Goal: Communication & Community: Connect with others

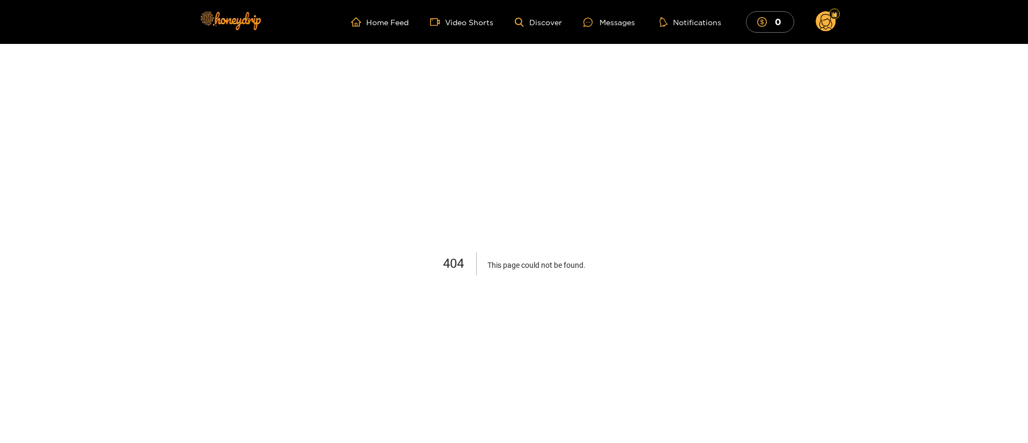
click at [760, 21] on circle at bounding box center [826, 21] width 20 height 20
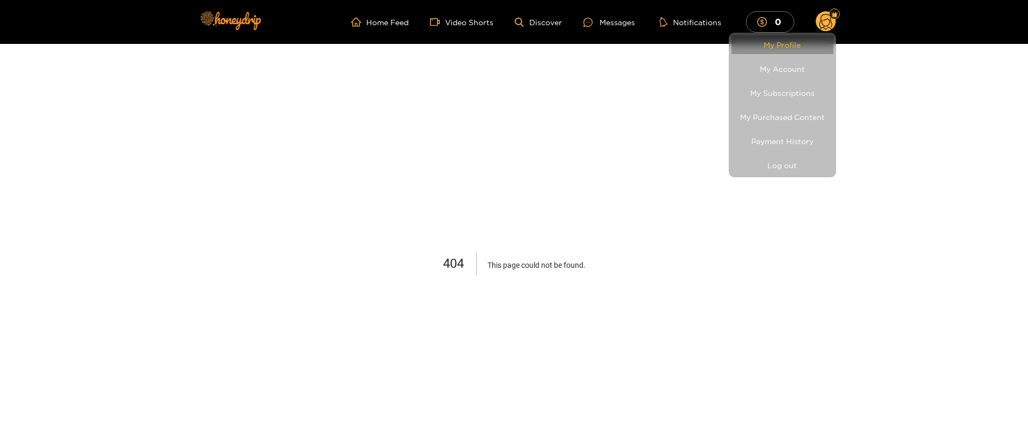
click at [760, 45] on link "My Profile" at bounding box center [782, 44] width 102 height 19
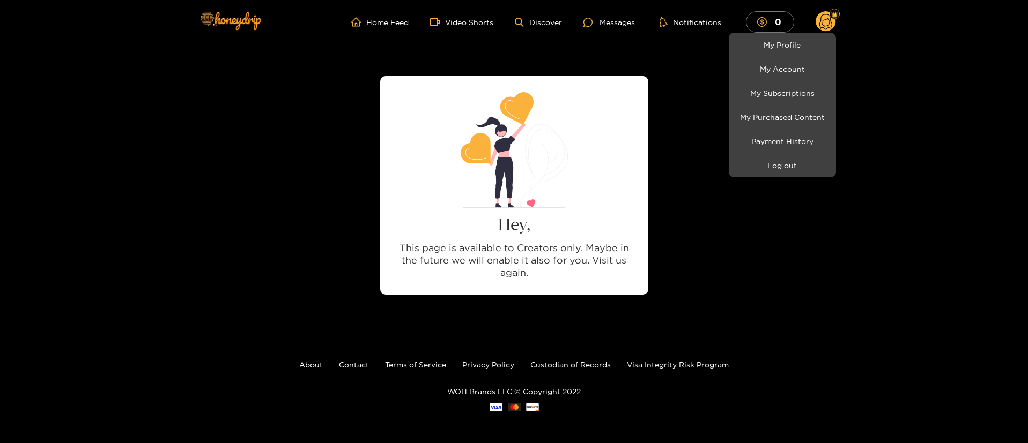
click at [608, 16] on div at bounding box center [514, 221] width 1028 height 443
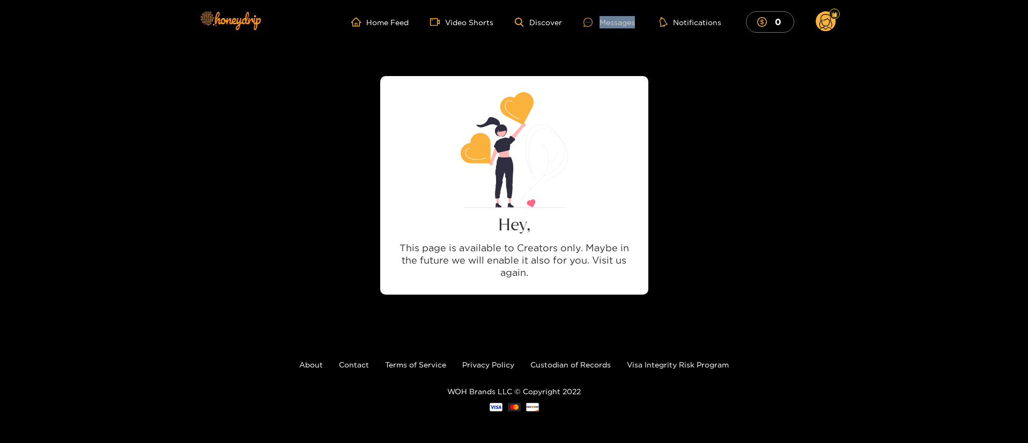
click at [608, 17] on div "Messages" at bounding box center [608, 22] width 51 height 12
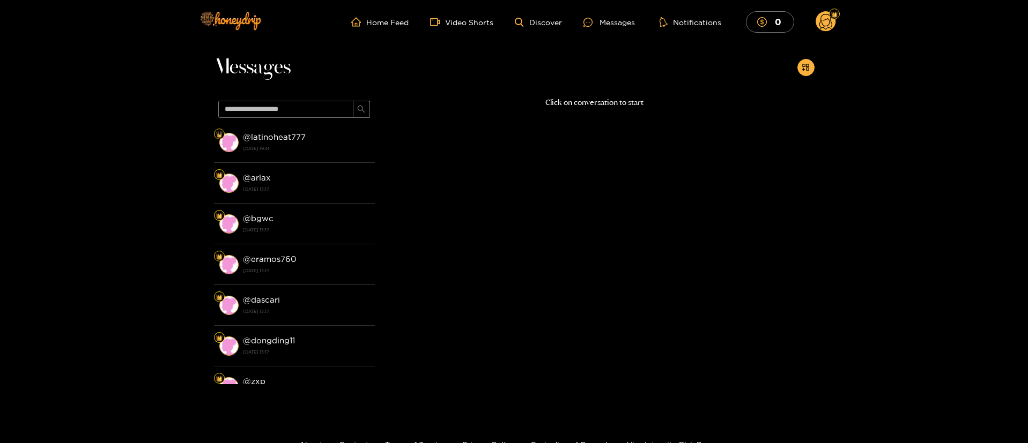
drag, startPoint x: 845, startPoint y: 26, endPoint x: 815, endPoint y: 23, distance: 30.2
click at [760, 25] on header "Home Feed Video Shorts Discover Messages Notifications 0 0 0 videos discover me…" at bounding box center [514, 22] width 1028 height 44
click at [760, 23] on icon at bounding box center [826, 21] width 20 height 21
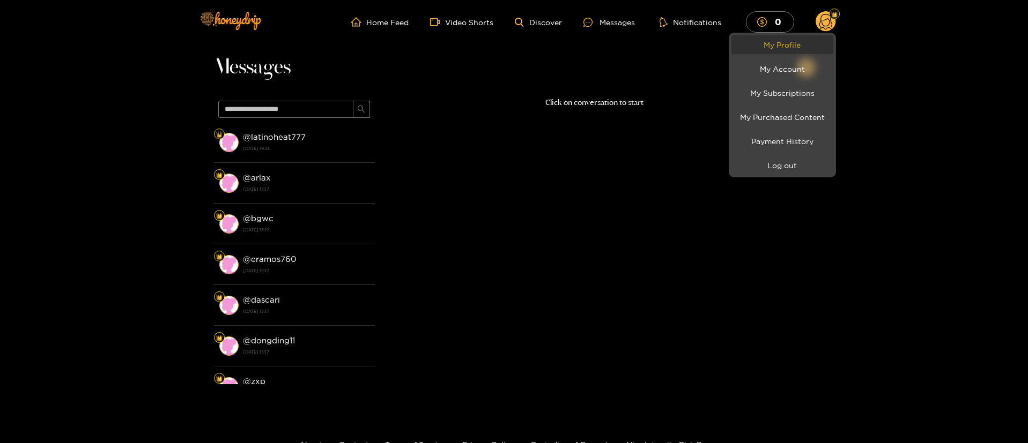
click at [760, 45] on link "My Profile" at bounding box center [782, 44] width 102 height 19
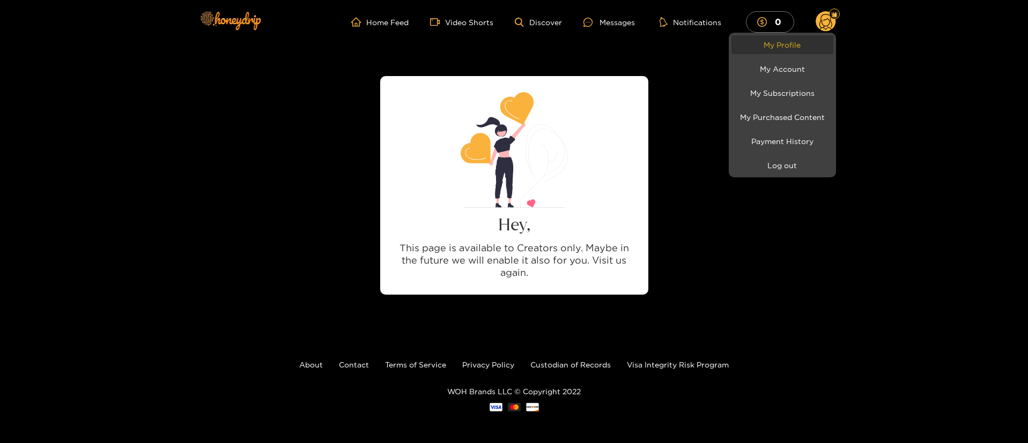
click at [760, 40] on link "My Profile" at bounding box center [782, 44] width 102 height 19
drag, startPoint x: 789, startPoint y: 47, endPoint x: 768, endPoint y: 48, distance: 20.9
click at [760, 48] on link "My Profile" at bounding box center [782, 44] width 102 height 19
drag, startPoint x: 618, startPoint y: 26, endPoint x: 596, endPoint y: 22, distance: 22.8
click at [618, 26] on div at bounding box center [514, 221] width 1028 height 443
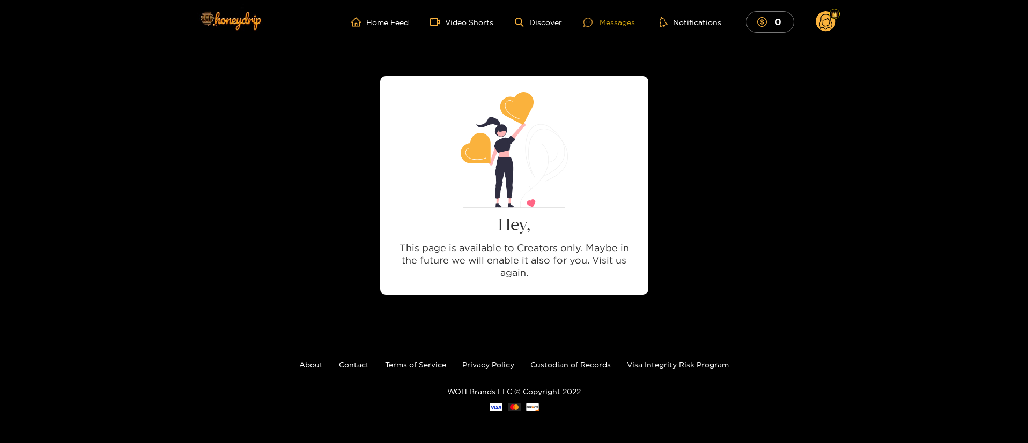
click at [596, 22] on div at bounding box center [591, 22] width 16 height 9
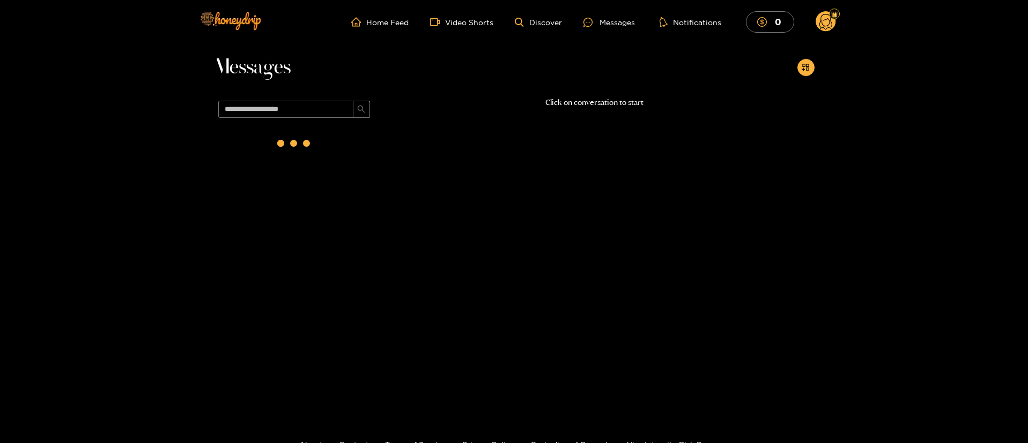
click at [760, 25] on circle at bounding box center [826, 21] width 20 height 20
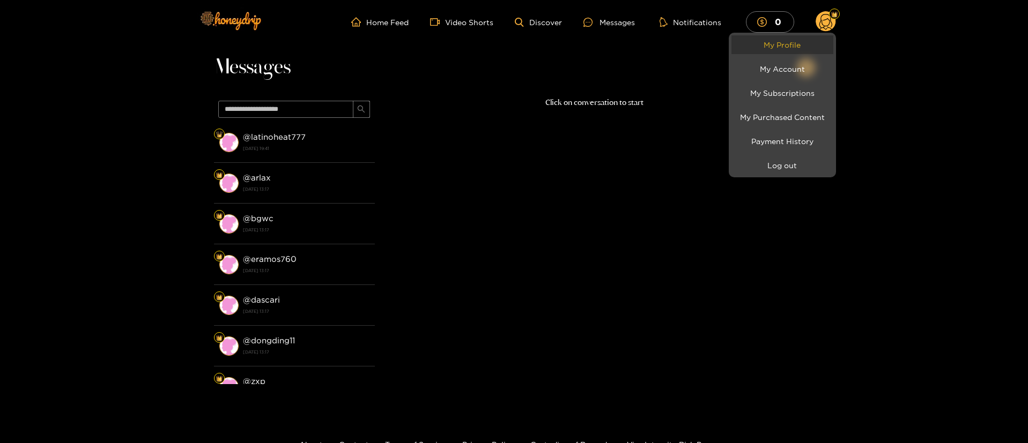
click at [760, 45] on link "My Profile" at bounding box center [782, 44] width 102 height 19
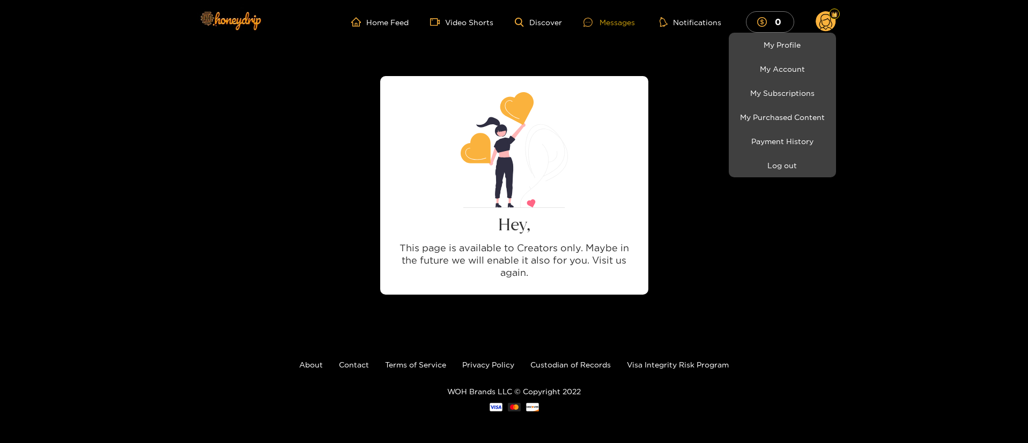
click at [601, 24] on div at bounding box center [514, 221] width 1028 height 443
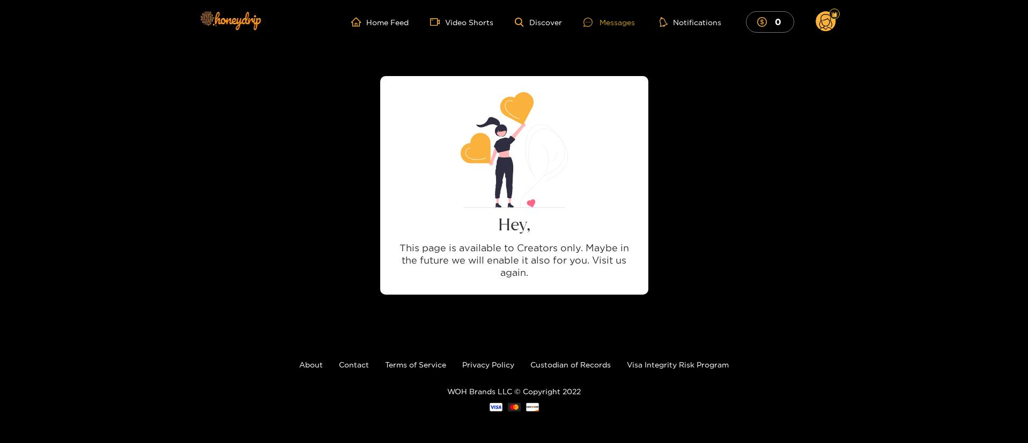
click at [601, 24] on div "Messages" at bounding box center [608, 22] width 51 height 12
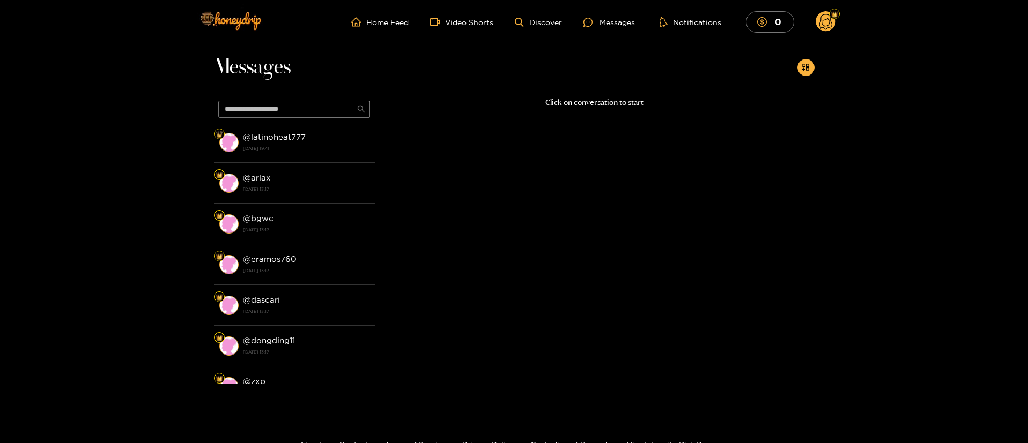
click at [760, 20] on circle at bounding box center [826, 21] width 20 height 20
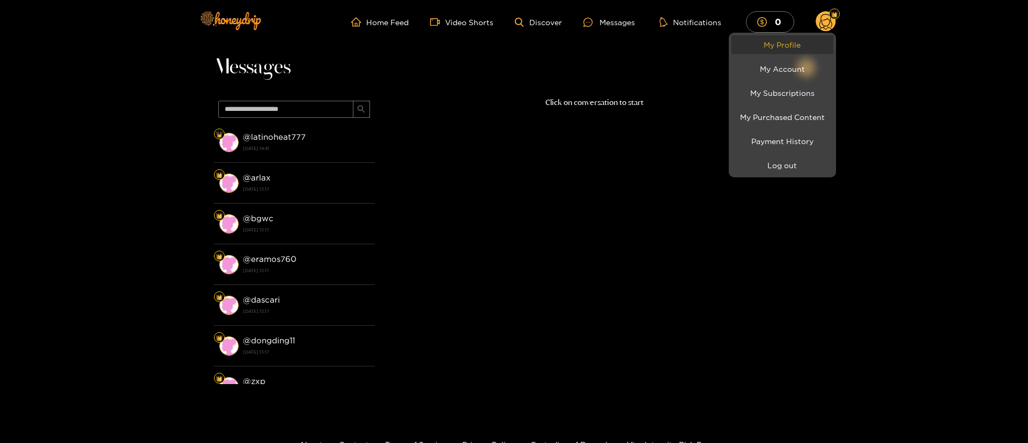
click at [760, 38] on link "My Profile" at bounding box center [782, 44] width 102 height 19
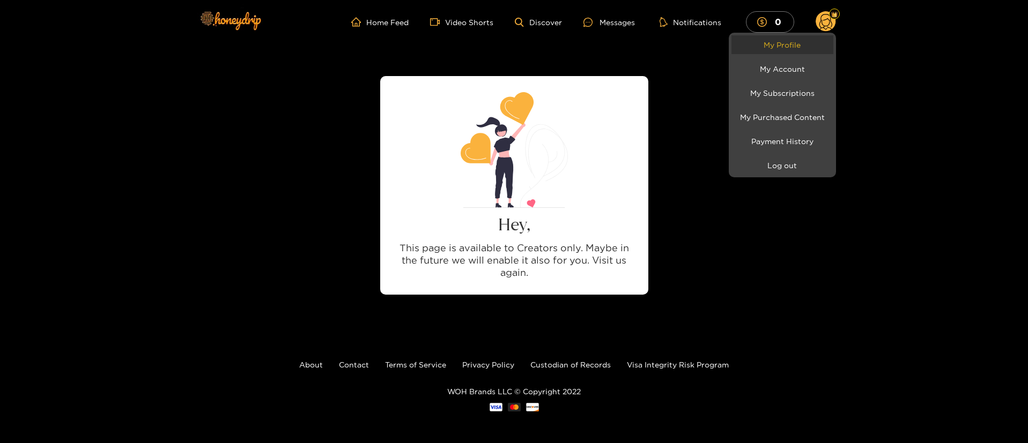
click at [760, 40] on link "My Profile" at bounding box center [782, 44] width 102 height 19
click at [607, 18] on div at bounding box center [514, 221] width 1028 height 443
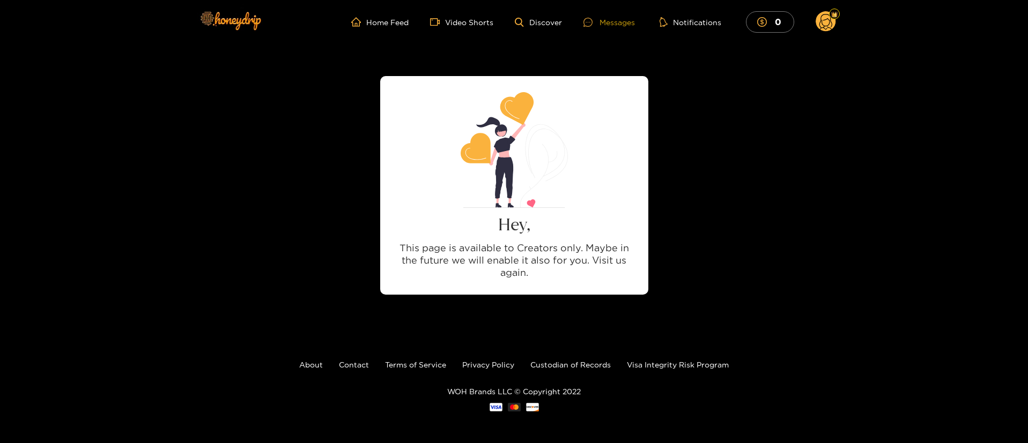
click at [608, 22] on div "Messages" at bounding box center [608, 22] width 51 height 12
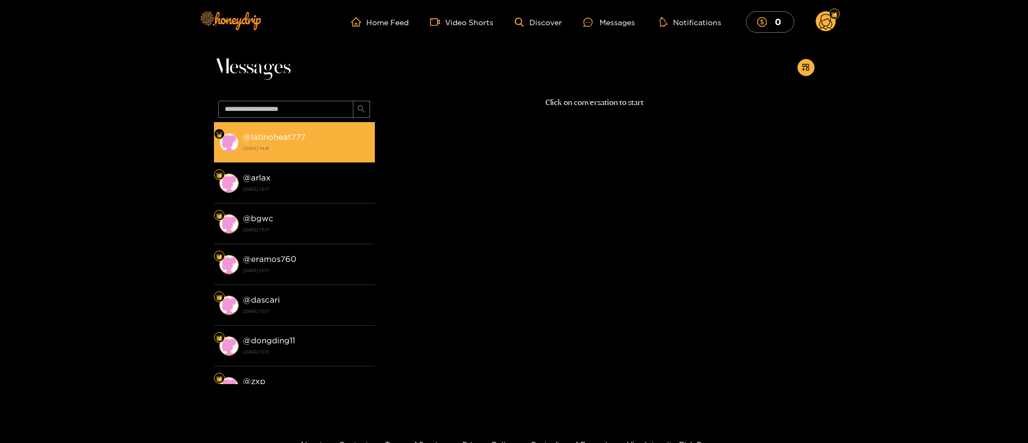
click at [327, 149] on strong "[DATE] 19:41" at bounding box center [306, 149] width 127 height 10
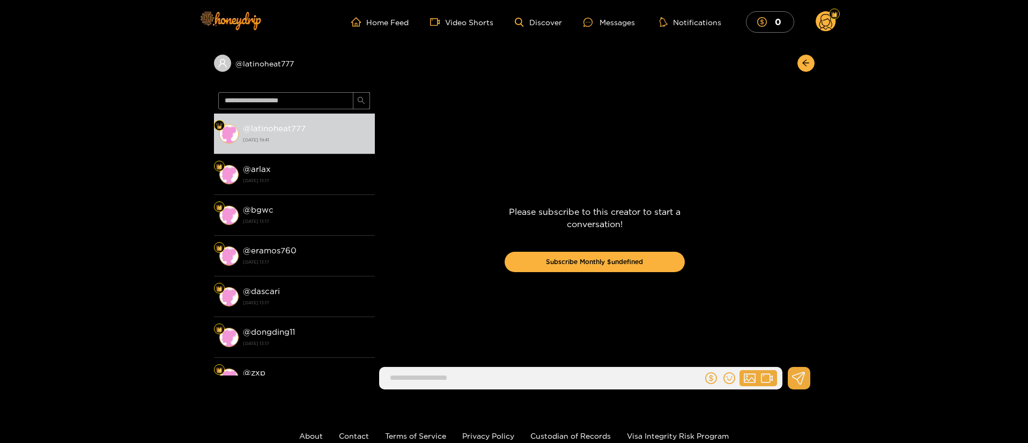
click at [760, 31] on header "Home Feed Video Shorts Discover Messages Notifications 0 0 0" at bounding box center [514, 22] width 1028 height 44
click at [760, 28] on circle at bounding box center [826, 21] width 20 height 20
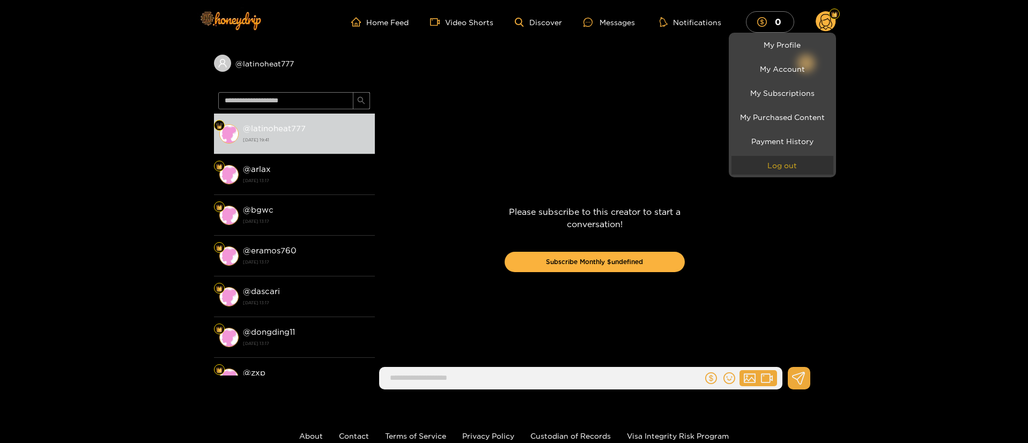
click at [760, 169] on button "Log out" at bounding box center [782, 165] width 102 height 19
